Goal: Check status: Check status

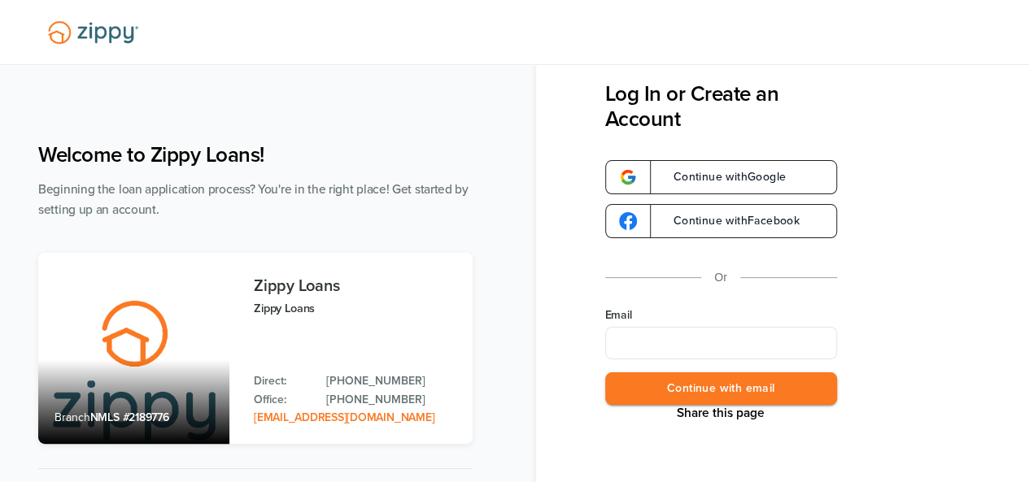
type input "**********"
click at [708, 388] on button "Continue with email" at bounding box center [721, 389] width 232 height 33
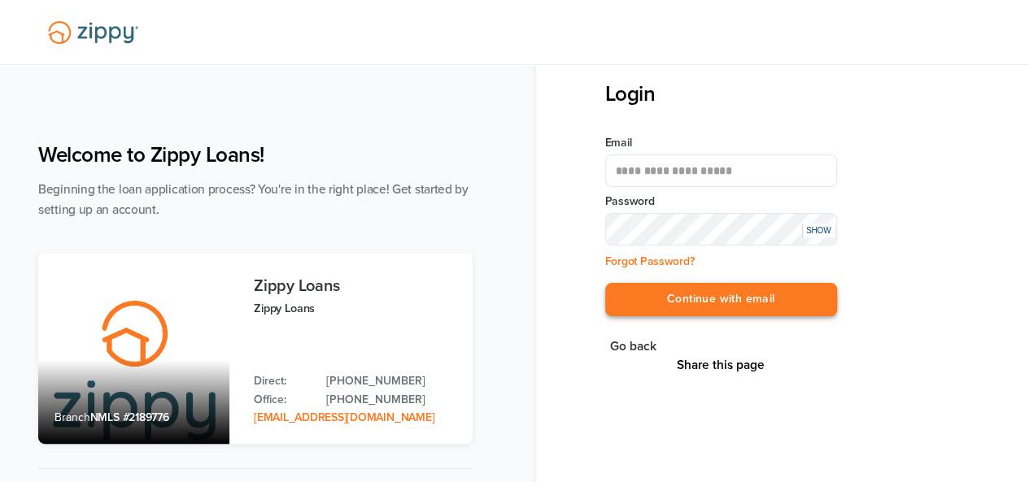
click at [727, 298] on button "Continue with email" at bounding box center [721, 299] width 232 height 33
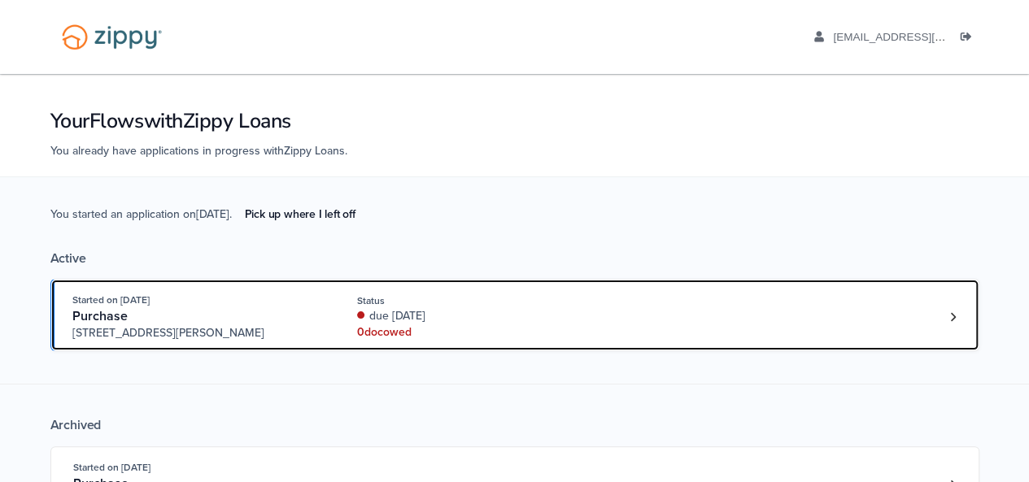
click at [709, 320] on div "Started on Aug. 27th, 2025 Purchase 3612 Hawthorn Dr, Jackson, MI, 49201 Status…" at bounding box center [506, 317] width 869 height 50
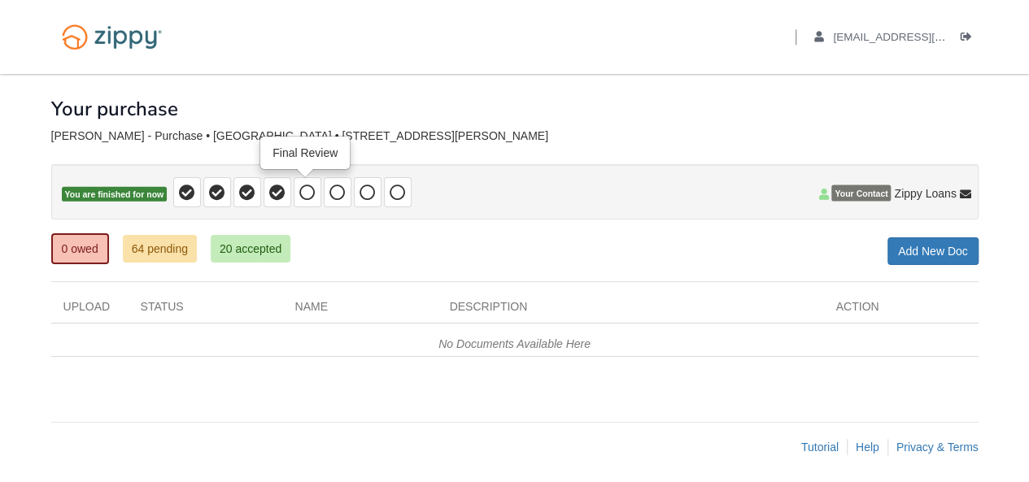
click at [309, 190] on icon at bounding box center [307, 193] width 16 height 16
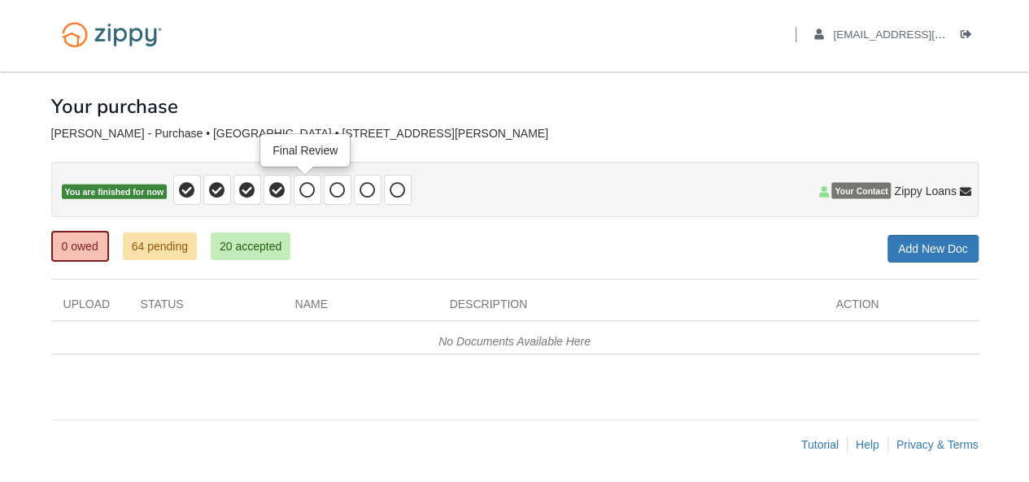
scroll to position [2, 0]
